Goal: Check status

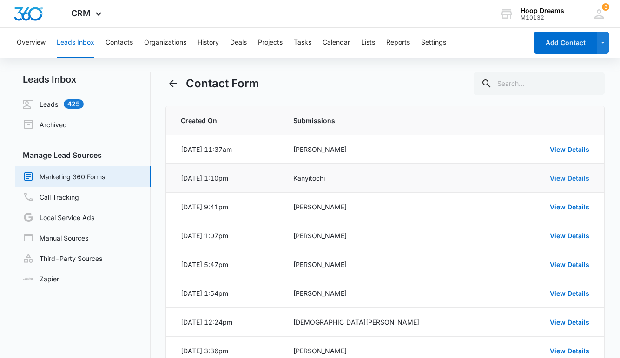
click at [559, 176] on link "View Details" at bounding box center [570, 178] width 40 height 8
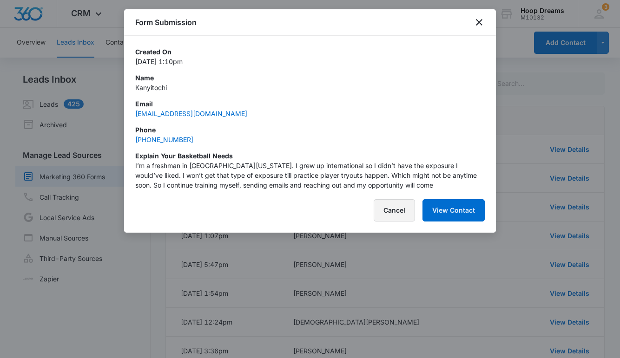
click at [412, 207] on button "Cancel" at bounding box center [394, 210] width 41 height 22
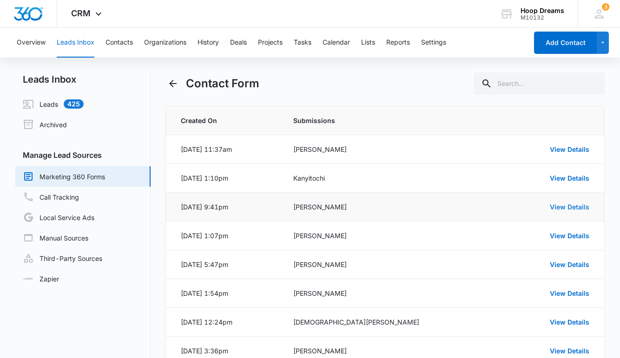
click at [563, 205] on link "View Details" at bounding box center [570, 207] width 40 height 8
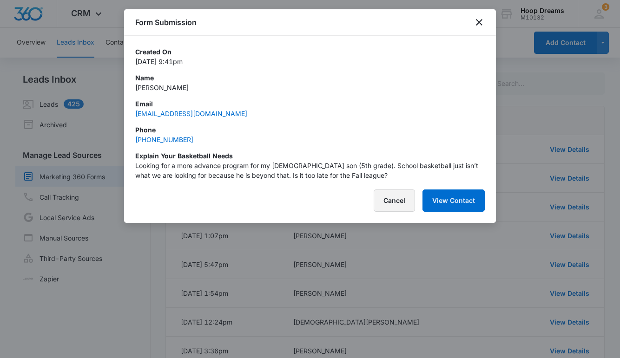
click at [395, 203] on button "Cancel" at bounding box center [394, 201] width 41 height 22
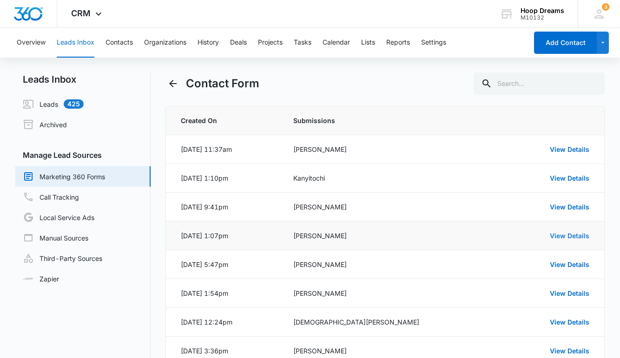
click at [565, 236] on link "View Details" at bounding box center [570, 236] width 40 height 8
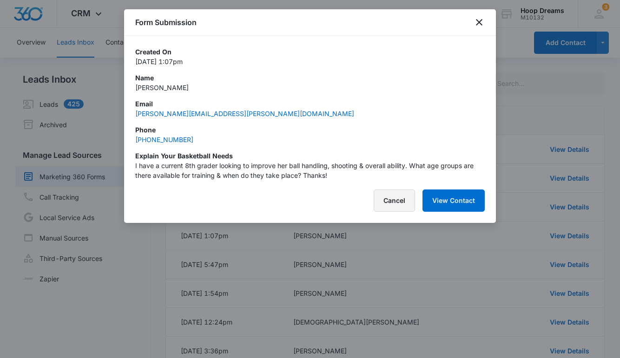
click at [401, 206] on button "Cancel" at bounding box center [394, 201] width 41 height 22
